Goal: Task Accomplishment & Management: Manage account settings

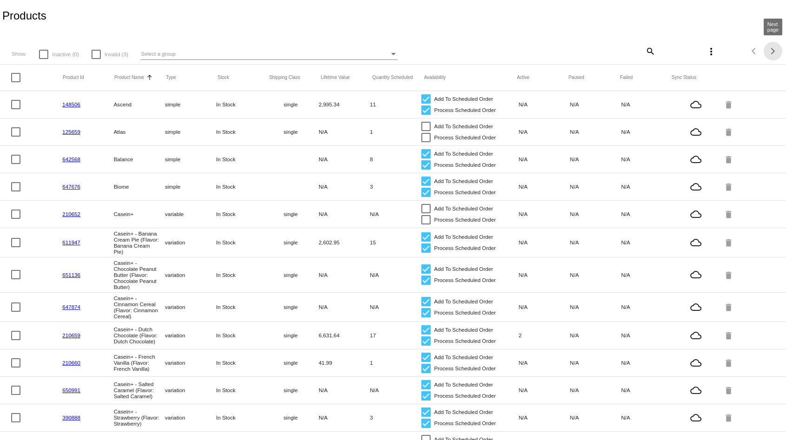
click at [773, 46] on button "Next page" at bounding box center [773, 51] width 19 height 19
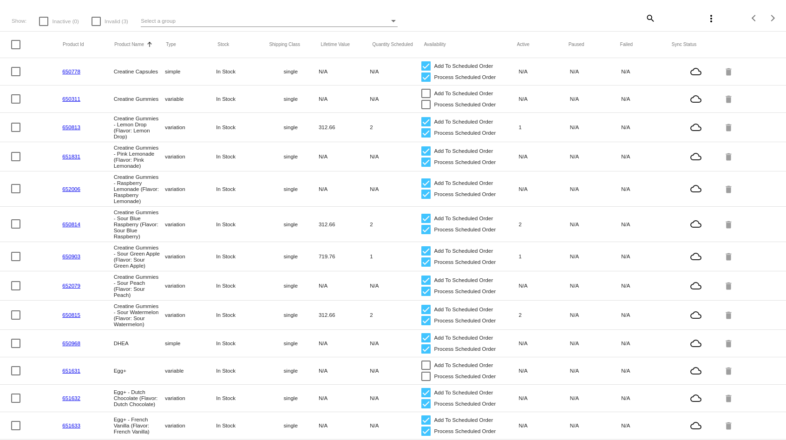
scroll to position [33, 0]
click at [773, 16] on span "Next page" at bounding box center [773, 18] width 19 height 5
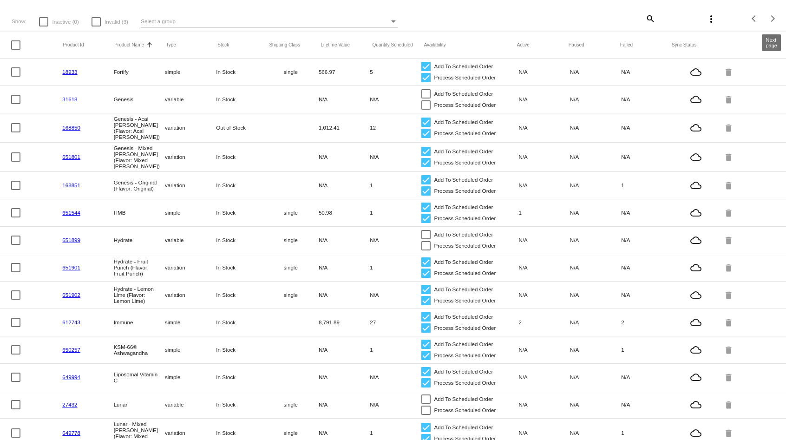
click at [774, 18] on div "Next page" at bounding box center [771, 18] width 7 height 7
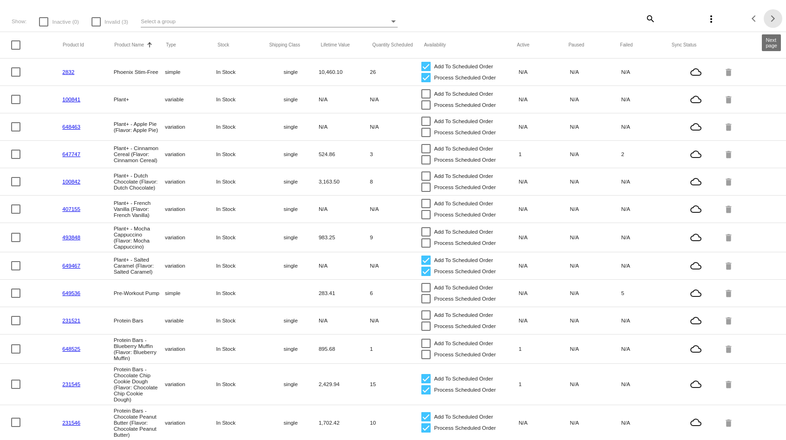
click at [774, 19] on div "Next page" at bounding box center [771, 18] width 7 height 7
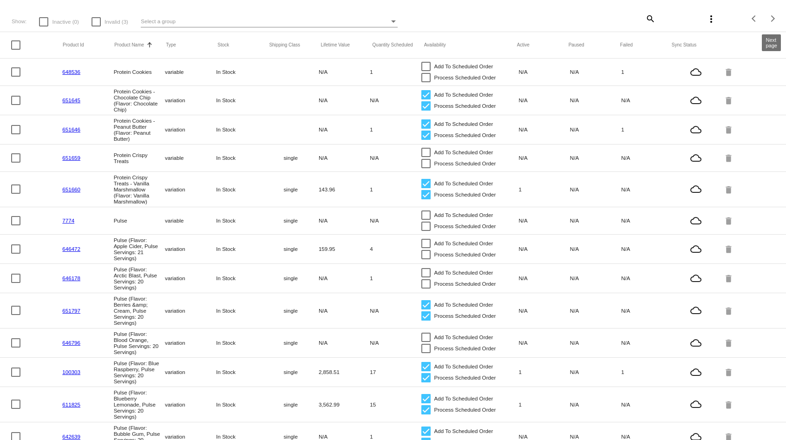
click at [774, 18] on div "Next page" at bounding box center [771, 18] width 7 height 7
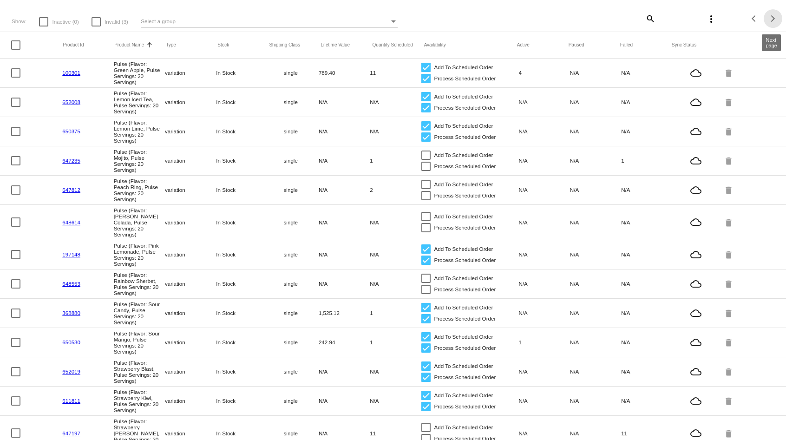
click at [774, 19] on div "Next page" at bounding box center [771, 18] width 7 height 7
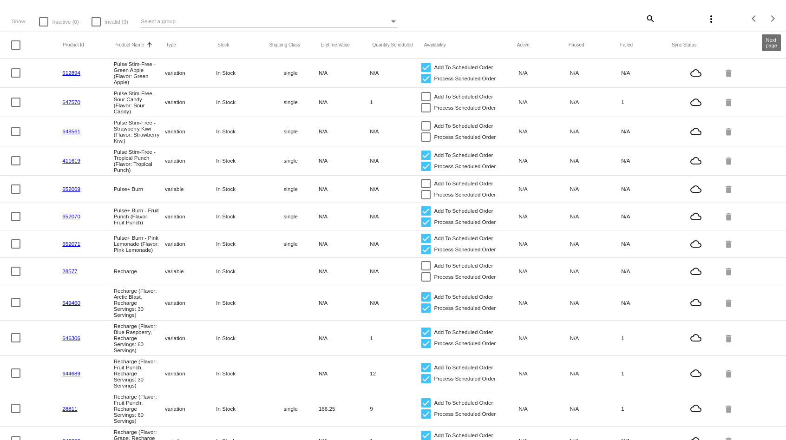
click at [773, 16] on div "Next page" at bounding box center [771, 18] width 7 height 7
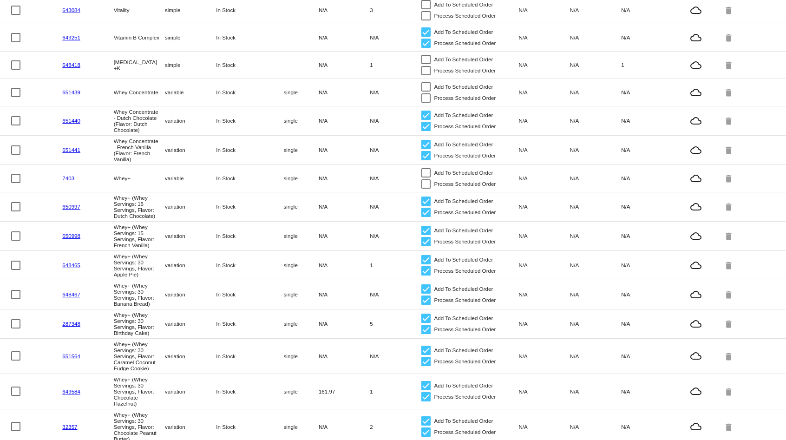
scroll to position [292, 0]
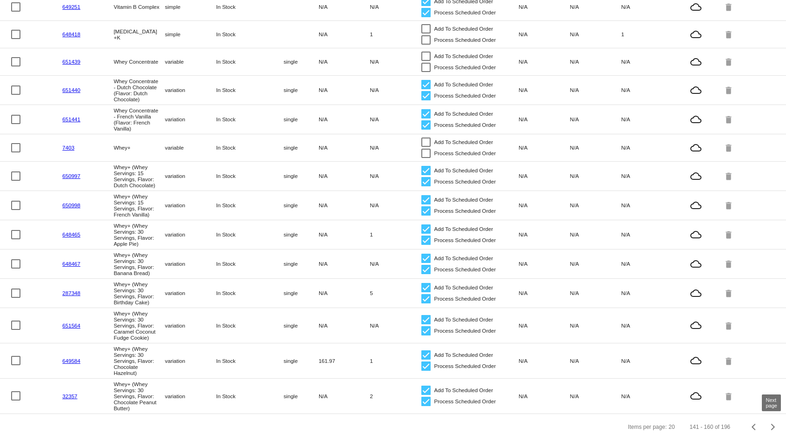
click at [774, 426] on div "Next page" at bounding box center [771, 427] width 7 height 7
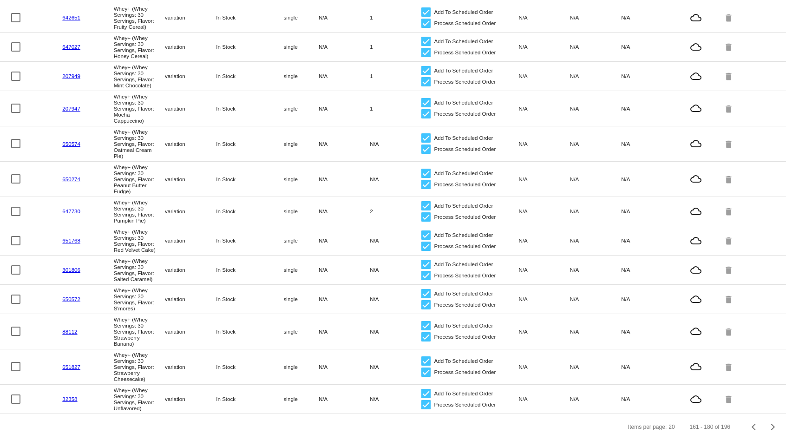
scroll to position [339, 0]
click at [773, 426] on div "Next page" at bounding box center [771, 427] width 7 height 7
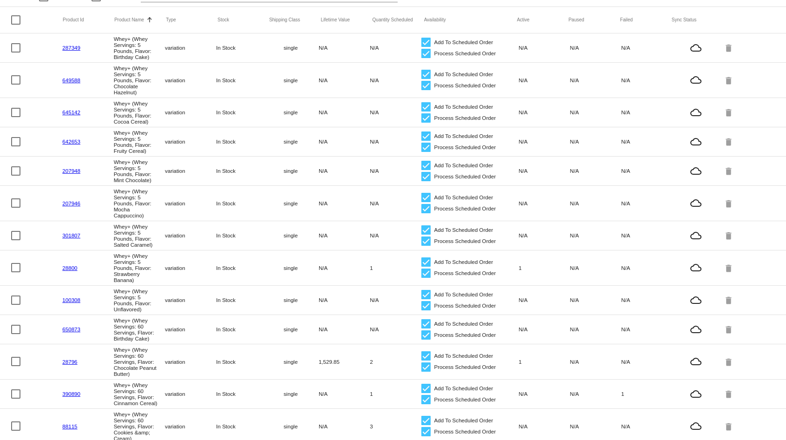
scroll to position [54, 0]
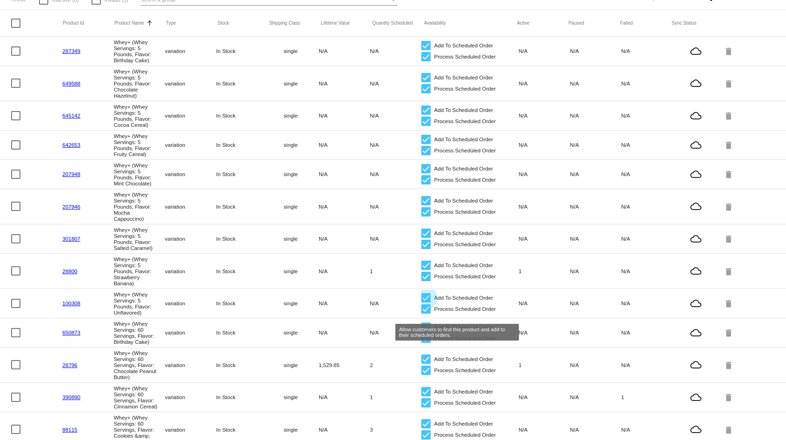
click at [426, 302] on div at bounding box center [425, 297] width 9 height 9
click at [426, 303] on input "Add To Scheduled Order" at bounding box center [426, 302] width 0 height 0
checkbox input "false"
click at [424, 314] on div at bounding box center [425, 308] width 9 height 9
click at [426, 314] on input "Process Scheduled Order" at bounding box center [426, 314] width 0 height 0
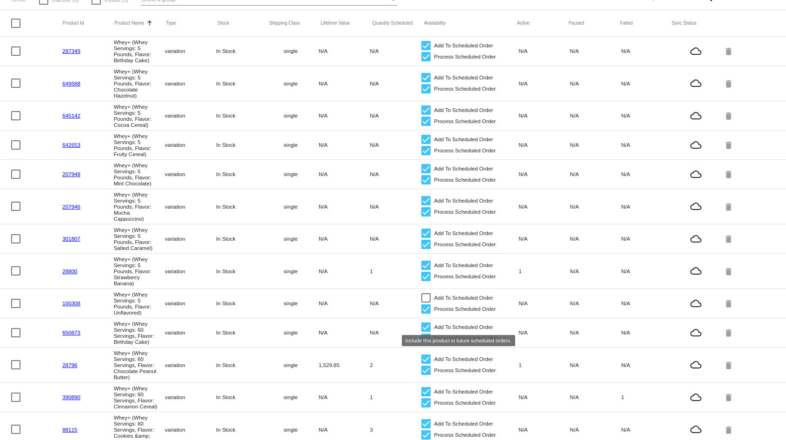
checkbox input "false"
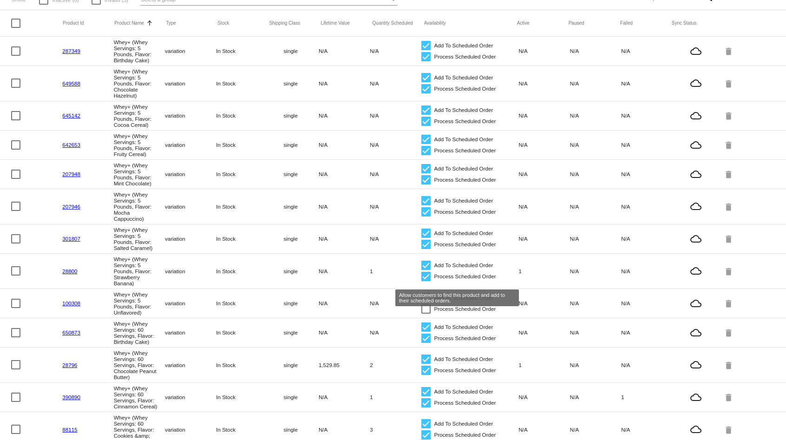
click at [427, 270] on div at bounding box center [425, 265] width 9 height 9
click at [426, 270] on input "Add To Scheduled Order" at bounding box center [426, 270] width 0 height 0
checkbox input "false"
click at [426, 281] on div at bounding box center [425, 276] width 9 height 9
click at [426, 282] on input "Process Scheduled Order" at bounding box center [426, 281] width 0 height 0
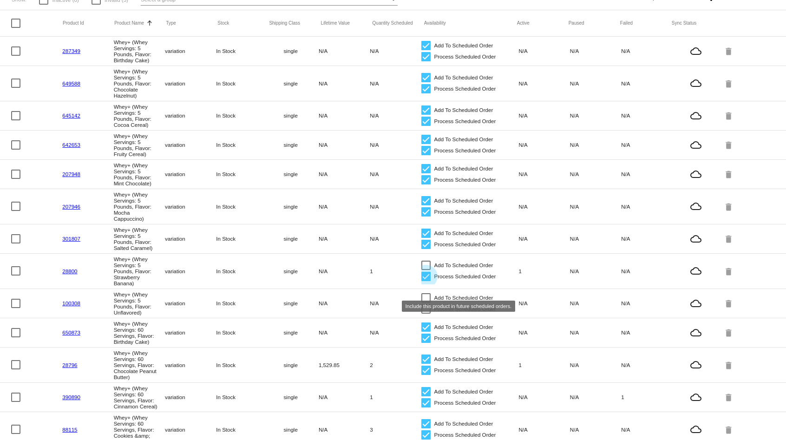
checkbox input "false"
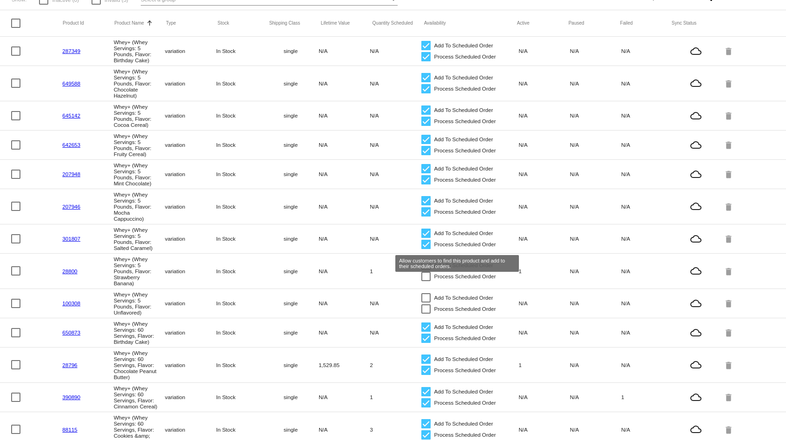
click at [425, 238] on div at bounding box center [425, 233] width 9 height 9
click at [426, 238] on input "Add To Scheduled Order" at bounding box center [426, 238] width 0 height 0
checkbox input "false"
click at [426, 249] on div at bounding box center [425, 244] width 9 height 9
click at [426, 249] on input "Process Scheduled Order" at bounding box center [426, 249] width 0 height 0
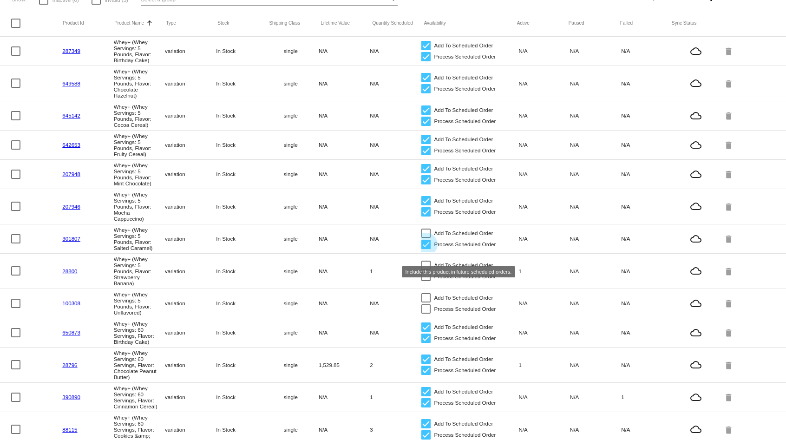
checkbox input "false"
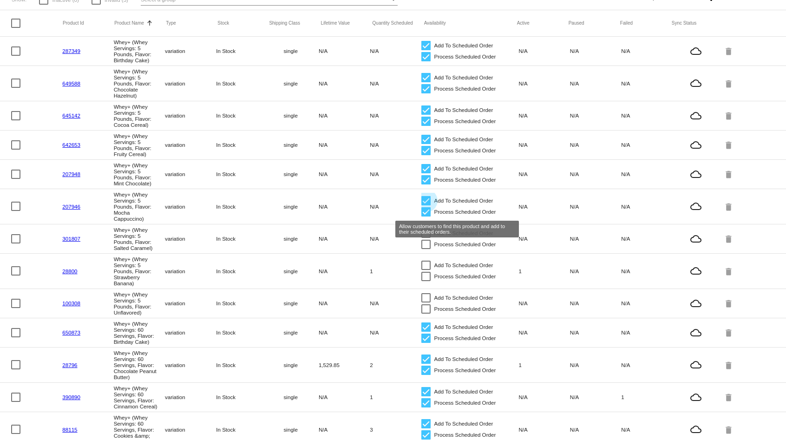
click at [426, 205] on div at bounding box center [425, 200] width 9 height 9
click at [426, 206] on input "Add To Scheduled Order" at bounding box center [426, 205] width 0 height 0
checkbox input "false"
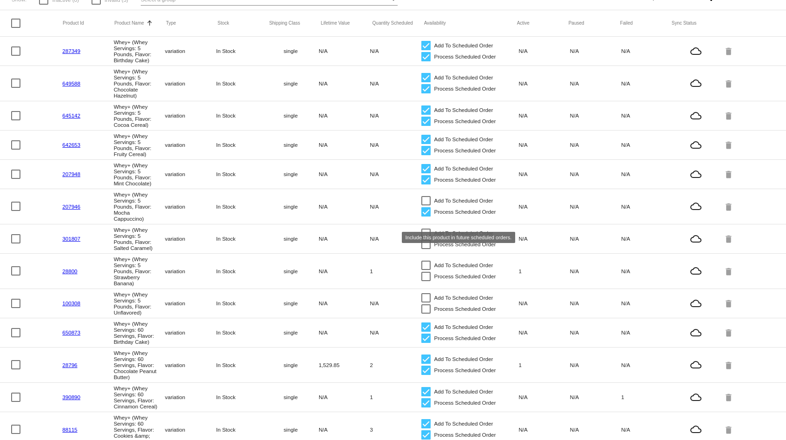
click at [425, 216] on div at bounding box center [425, 211] width 9 height 9
click at [426, 217] on input "Process Scheduled Order" at bounding box center [426, 216] width 0 height 0
checkbox input "false"
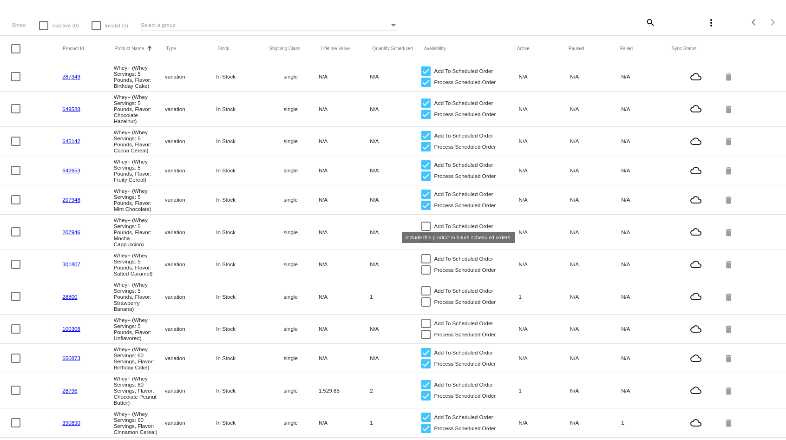
scroll to position [20, 0]
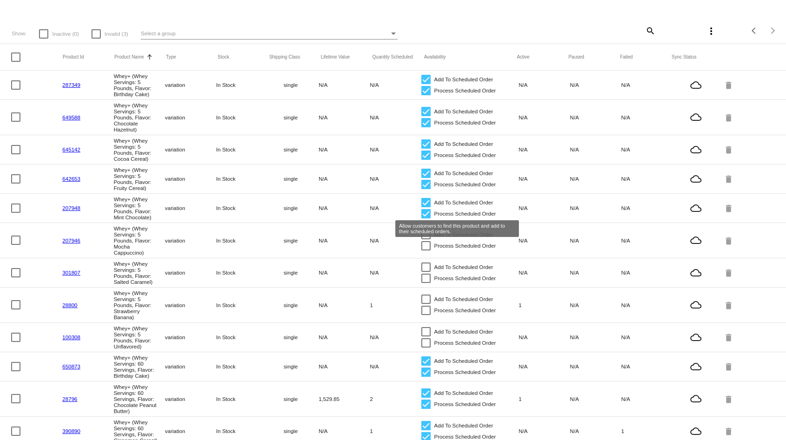
click at [427, 207] on div at bounding box center [425, 202] width 9 height 9
click at [426, 208] on input "Add To Scheduled Order" at bounding box center [426, 207] width 0 height 0
checkbox input "false"
click at [426, 218] on div at bounding box center [425, 213] width 9 height 9
click at [426, 219] on input "Process Scheduled Order" at bounding box center [426, 218] width 0 height 0
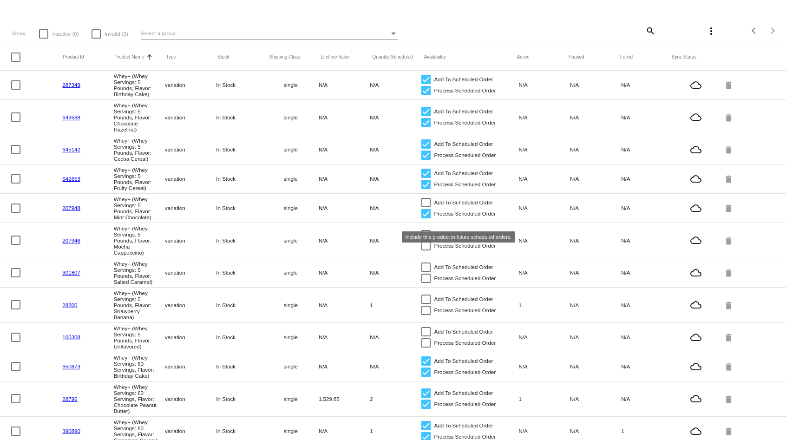
checkbox input "false"
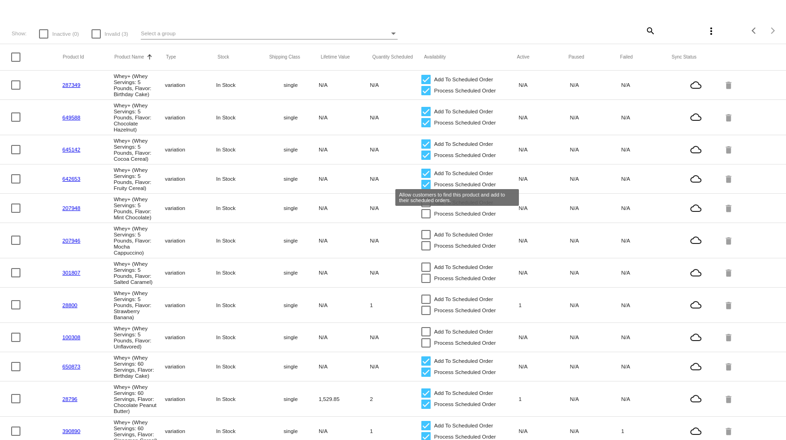
click at [426, 177] on div at bounding box center [425, 173] width 9 height 9
click at [426, 178] on input "Add To Scheduled Order" at bounding box center [426, 178] width 0 height 0
checkbox input "false"
click at [425, 189] on div at bounding box center [425, 184] width 9 height 9
click at [426, 190] on input "Process Scheduled Order" at bounding box center [426, 189] width 0 height 0
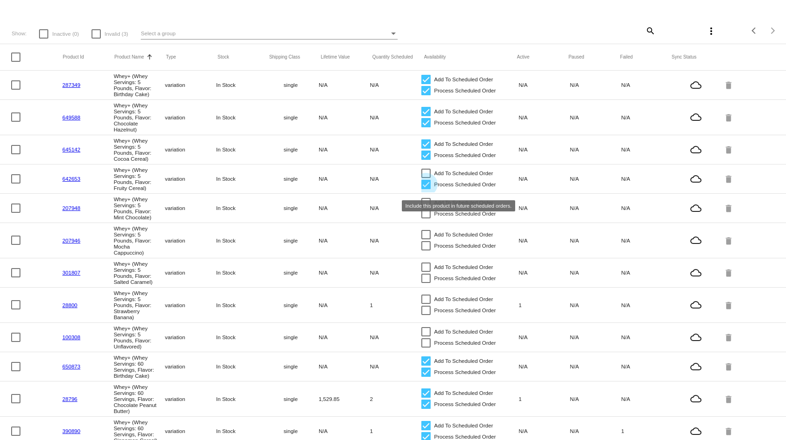
checkbox input "false"
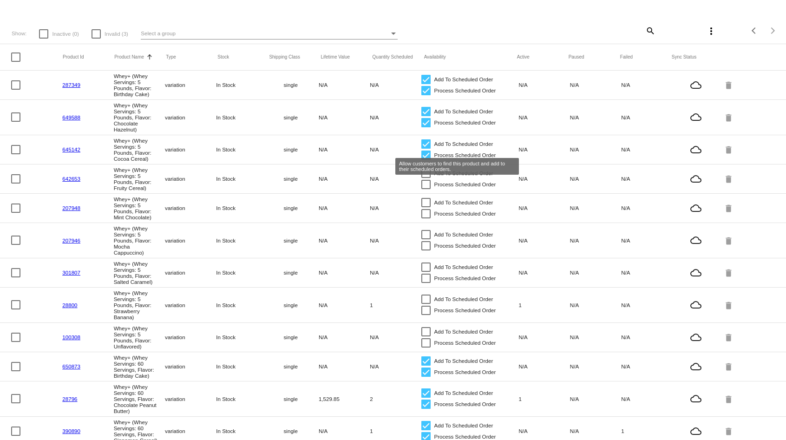
click at [426, 146] on div at bounding box center [425, 143] width 9 height 9
click at [426, 149] on input "Add To Scheduled Order" at bounding box center [426, 149] width 0 height 0
checkbox input "false"
click at [426, 158] on div at bounding box center [425, 155] width 9 height 9
click at [426, 160] on input "Process Scheduled Order" at bounding box center [426, 160] width 0 height 0
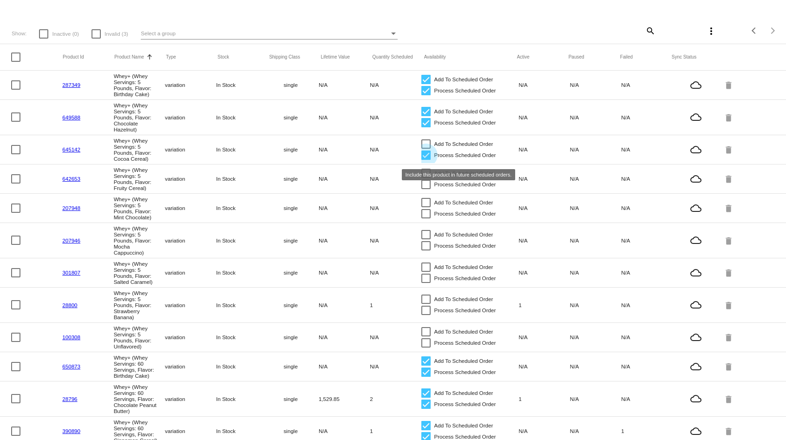
checkbox input "false"
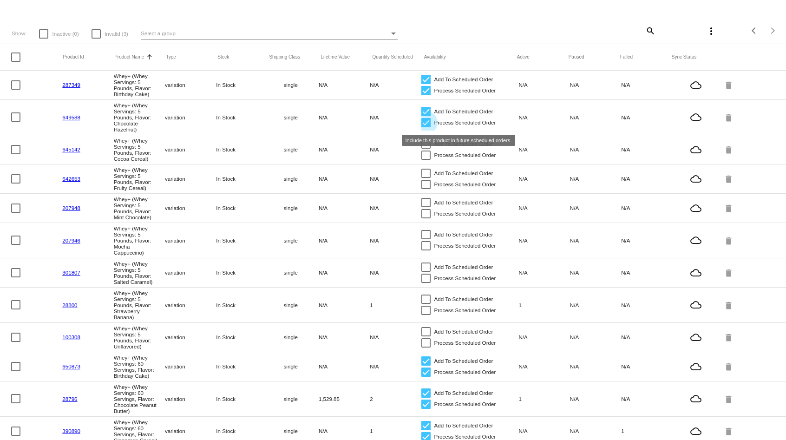
click at [425, 127] on div at bounding box center [425, 122] width 9 height 9
click at [426, 127] on input "Process Scheduled Order" at bounding box center [426, 127] width 0 height 0
checkbox input "false"
click at [425, 116] on div at bounding box center [425, 111] width 9 height 9
click at [426, 117] on input "Add To Scheduled Order" at bounding box center [426, 116] width 0 height 0
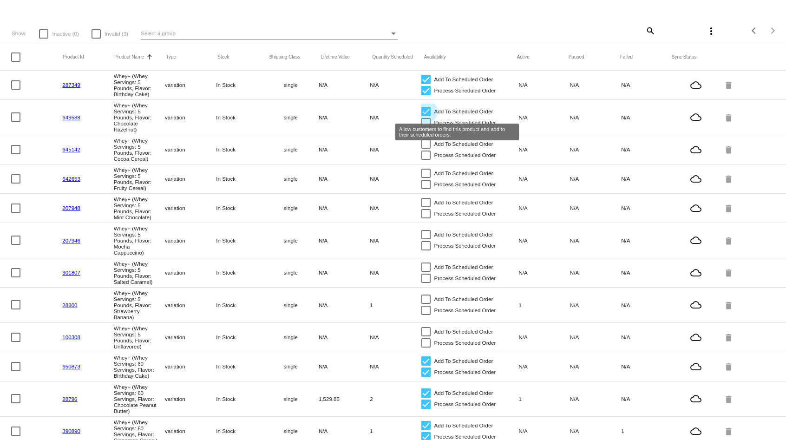
checkbox input "false"
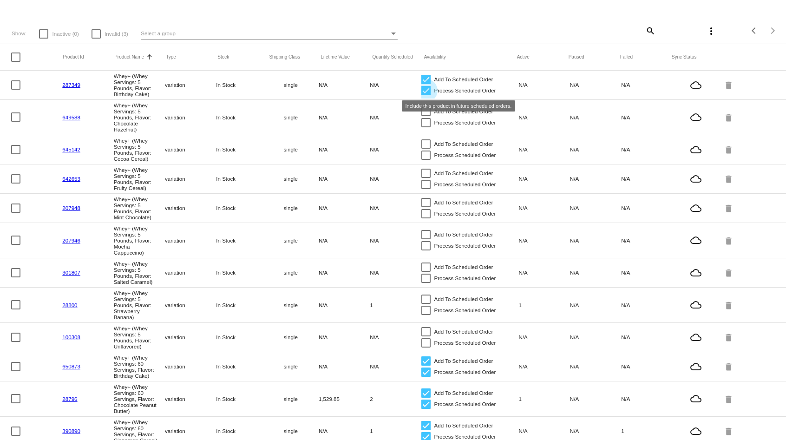
click at [427, 90] on div at bounding box center [425, 90] width 9 height 9
click at [426, 95] on input "Process Scheduled Order" at bounding box center [426, 95] width 0 height 0
checkbox input "false"
click at [426, 80] on div at bounding box center [425, 79] width 9 height 9
click at [426, 84] on input "Add To Scheduled Order" at bounding box center [426, 84] width 0 height 0
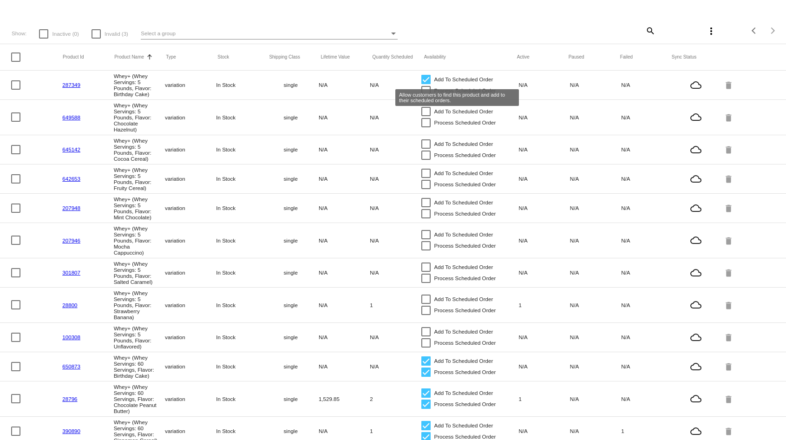
checkbox input "false"
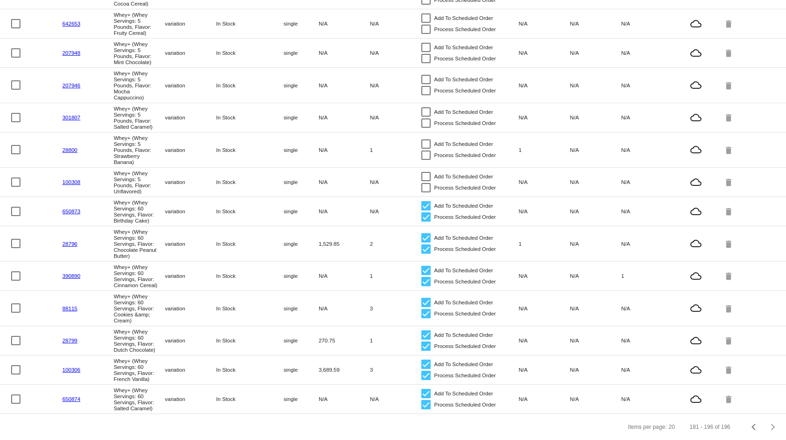
scroll to position [0, 0]
